Goal: Ask a question

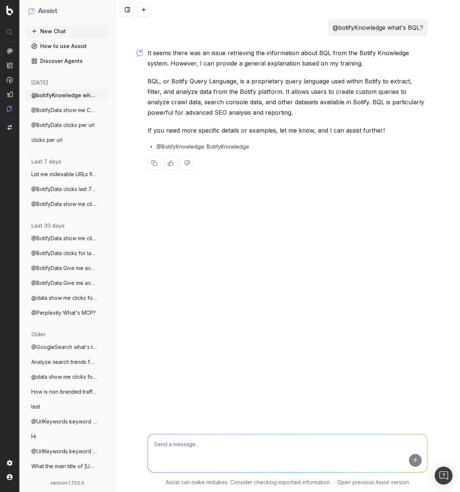
click at [210, 259] on div "@botifyKnowledge what's BQL? It seems there was an issue retrieving the informa…" at bounding box center [287, 246] width 345 height 492
click at [291, 277] on div "@botifyKnowledge what's BQL? It seems there was an issue retrieving the informa…" at bounding box center [287, 246] width 345 height 492
click at [363, 29] on p "@botifyKnowledge what's BQL?" at bounding box center [377, 27] width 90 height 10
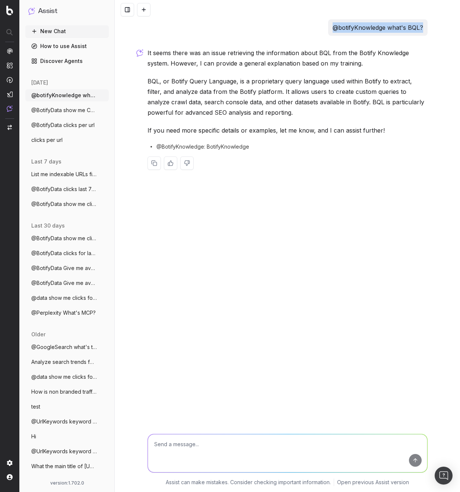
copy p "@botifyKnowledge what's BQL?"
click at [224, 442] on textarea at bounding box center [287, 453] width 279 height 38
paste textarea "@botifyKnowledge what's BQL?"
type textarea "@botifyKnowledge what's BQL?"
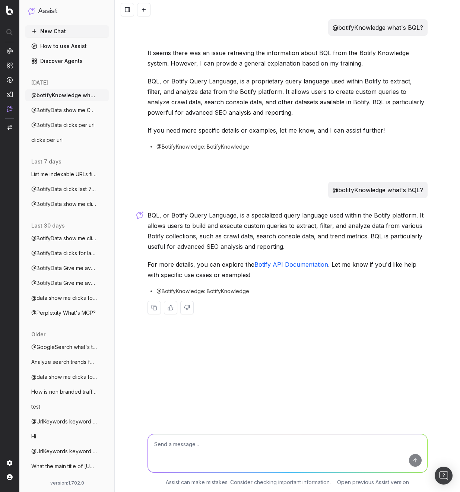
click at [270, 203] on div "@botifyKnowledge what's BQL? It seems there was an issue retrieving the informa…" at bounding box center [287, 172] width 286 height 307
click at [258, 346] on div "@botifyKnowledge what's BQL? It seems there was an issue retrieving the informa…" at bounding box center [287, 246] width 345 height 492
drag, startPoint x: 226, startPoint y: 425, endPoint x: 223, endPoint y: 429, distance: 4.8
click at [226, 425] on div at bounding box center [287, 452] width 286 height 54
click at [213, 443] on textarea at bounding box center [287, 453] width 279 height 38
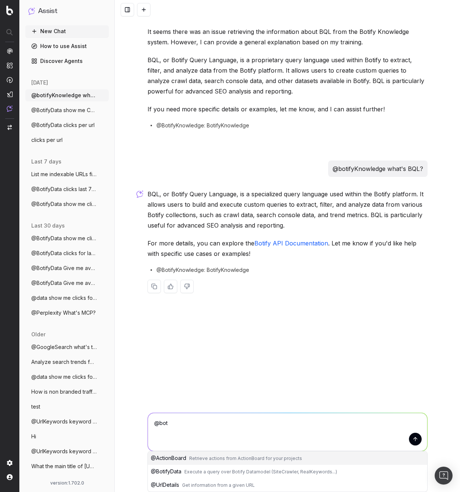
scroll to position [8, 0]
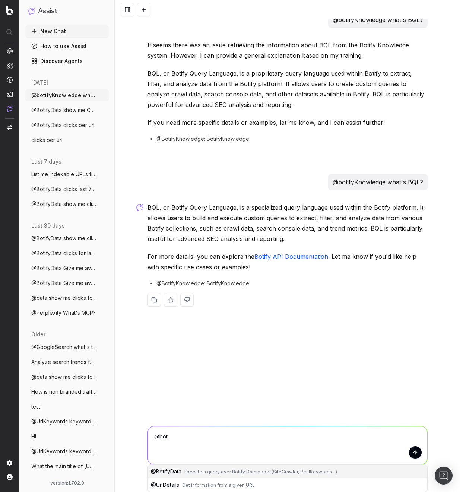
type textarea "@boti"
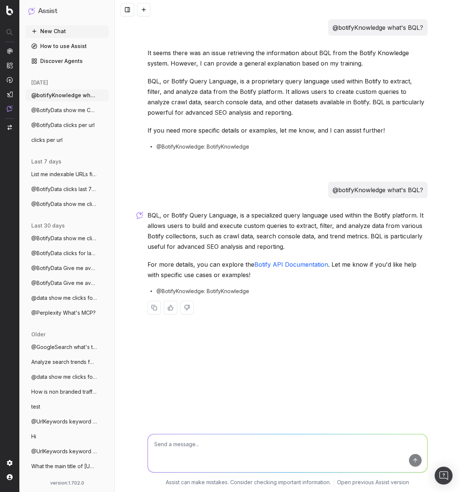
click at [195, 452] on textarea at bounding box center [287, 453] width 279 height 38
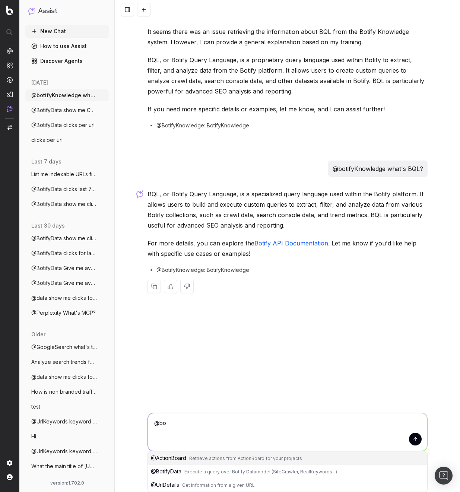
type textarea "@bot"
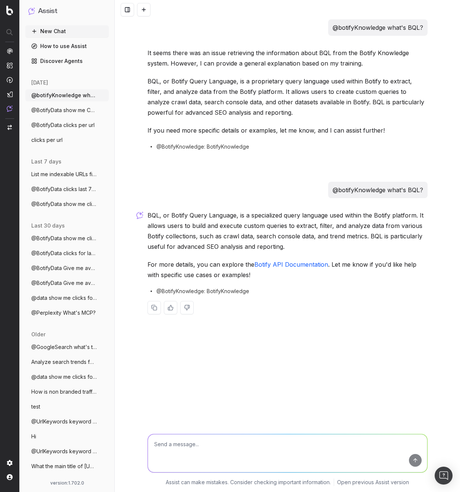
click at [35, 59] on rect at bounding box center [36, 60] width 2 height 2
